Goal: Information Seeking & Learning: Find specific fact

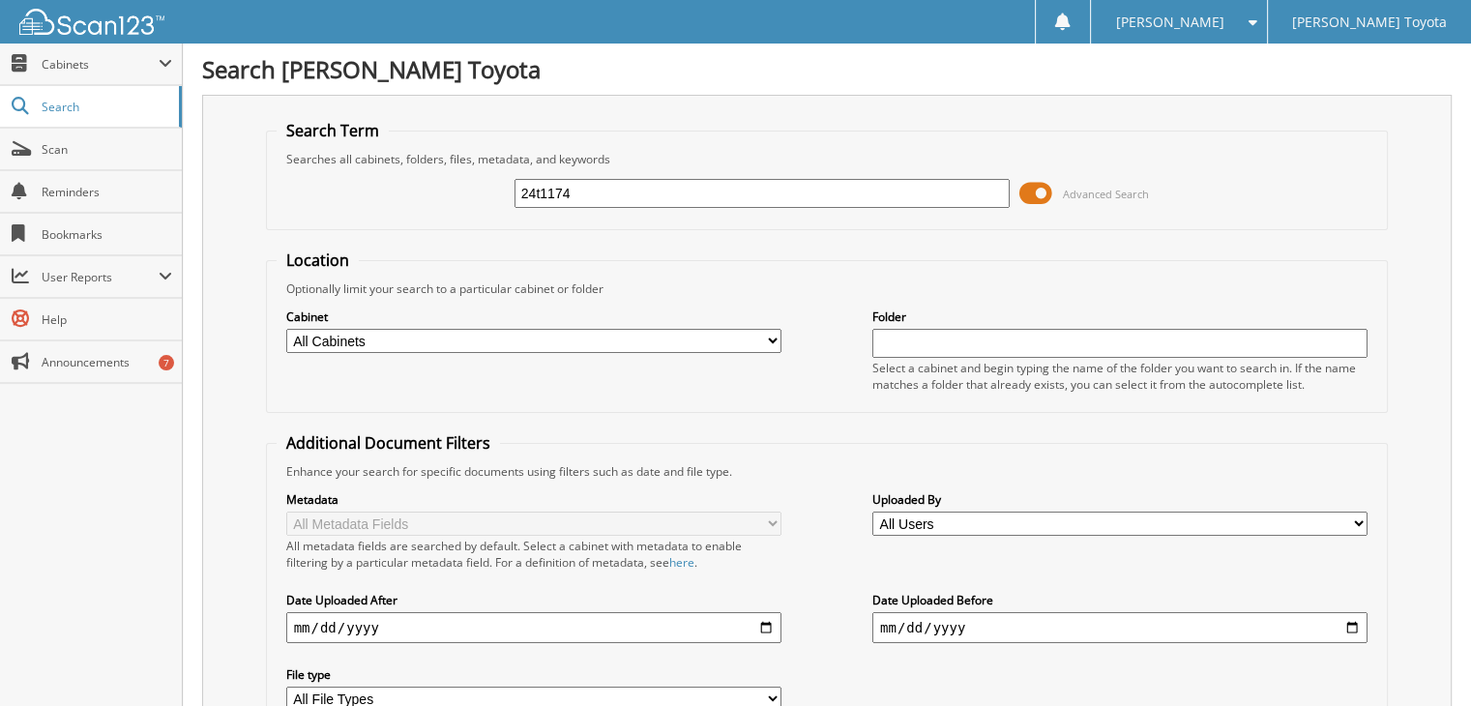
type input "24t1174"
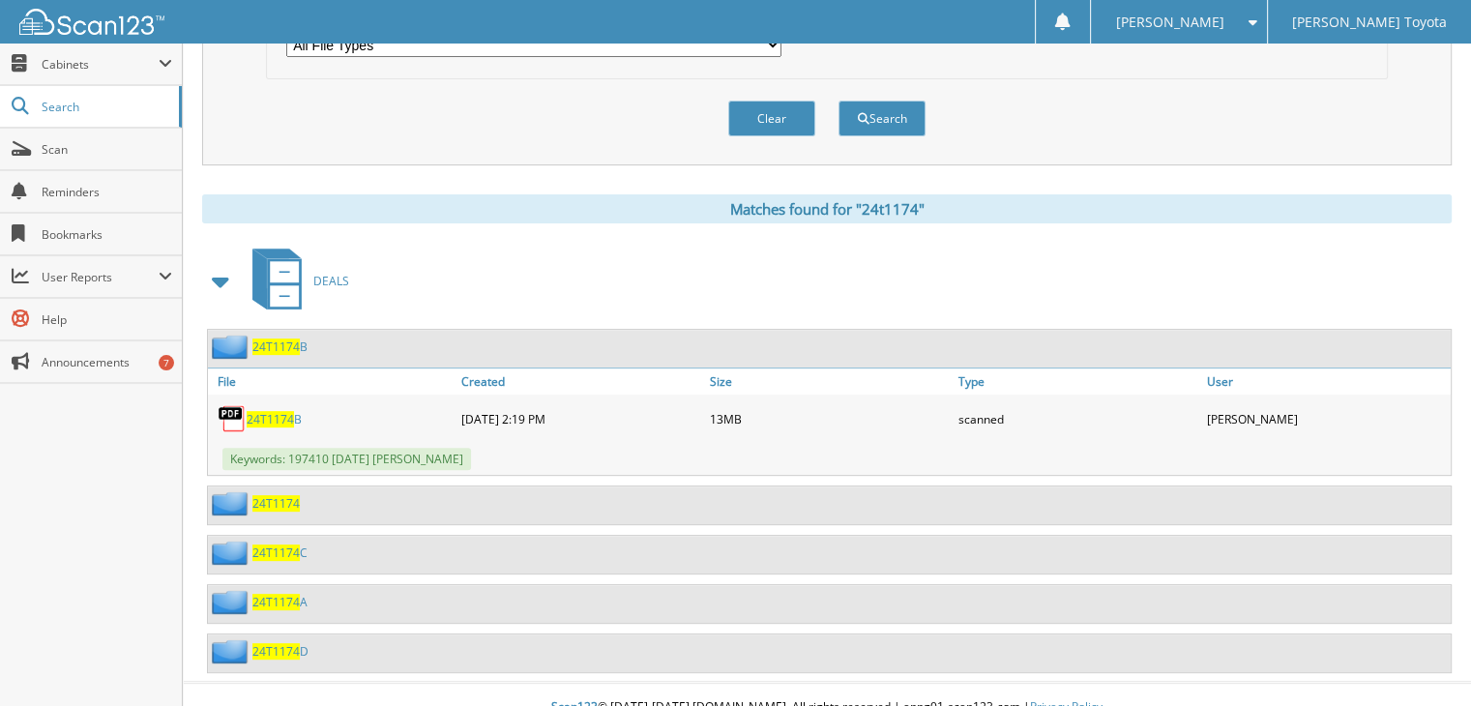
click at [279, 495] on span "24T1174" at bounding box center [275, 503] width 47 height 16
